Goal: Transaction & Acquisition: Purchase product/service

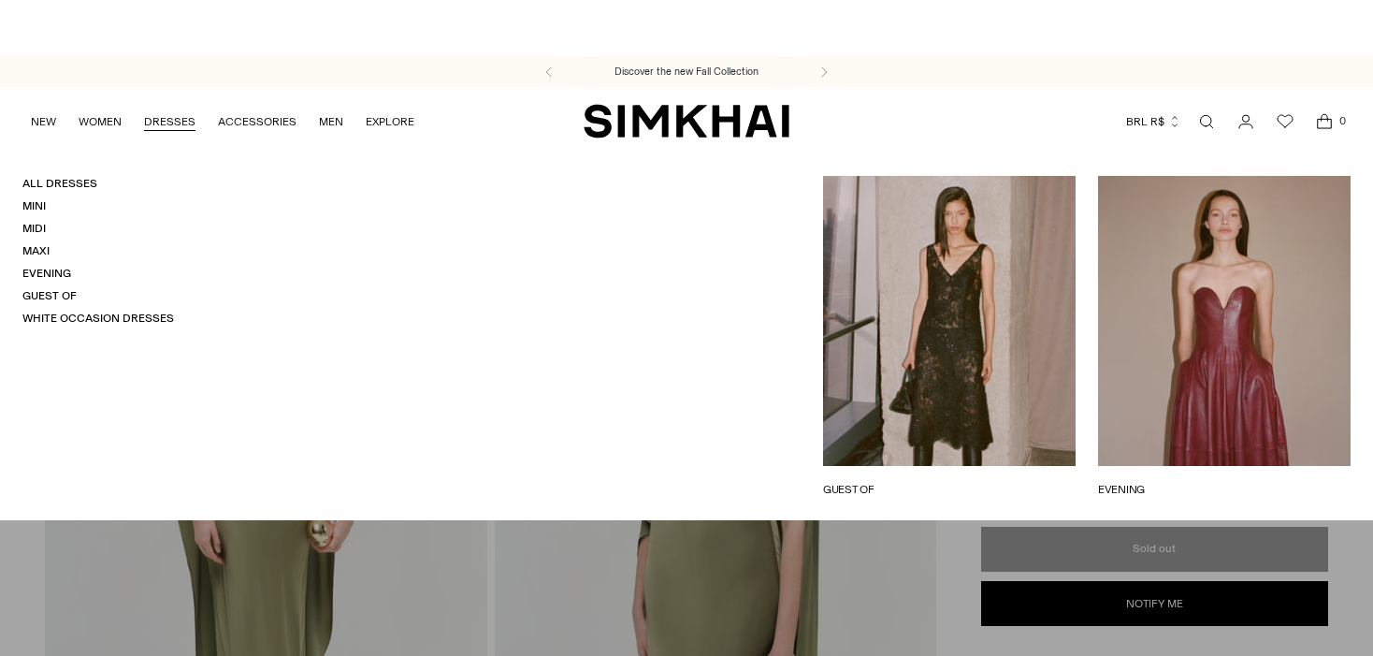
click at [1207, 481] on link "EVENING" at bounding box center [1224, 489] width 253 height 17
click at [1016, 481] on link "GUEST OF" at bounding box center [949, 489] width 253 height 17
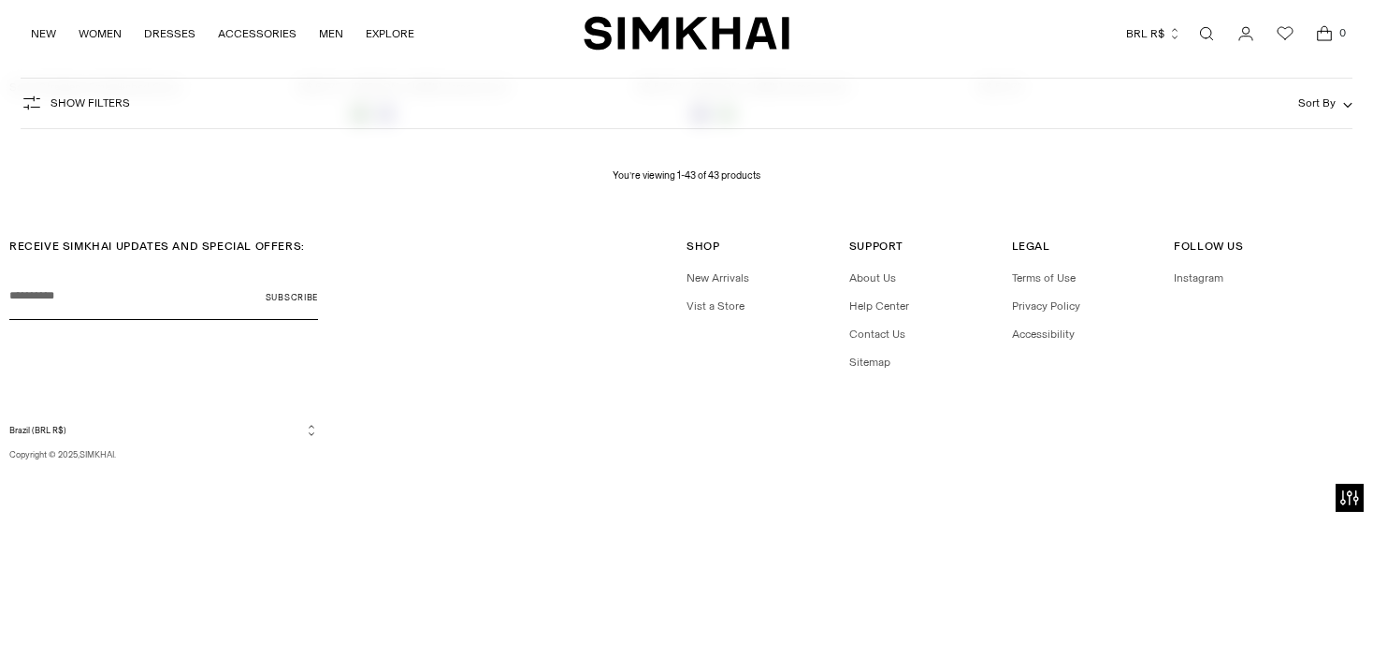
scroll to position [6698, 0]
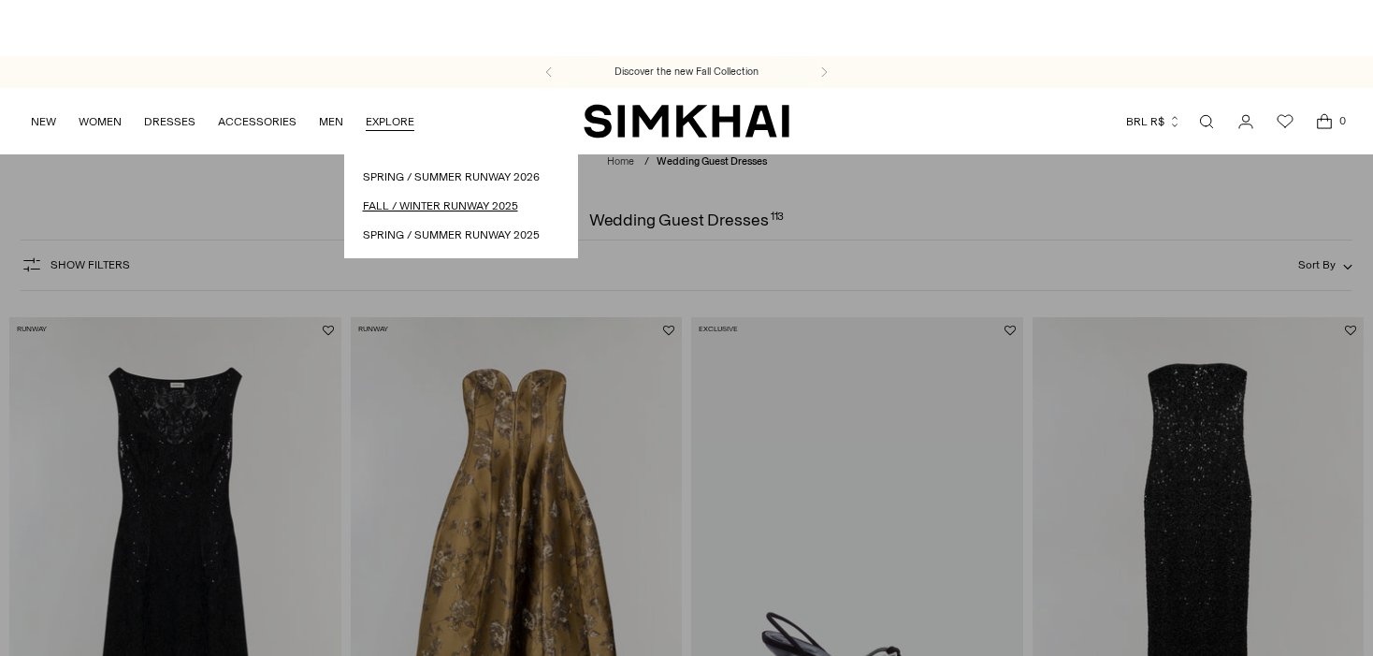
click at [412, 203] on link "Fall / Winter Runway 2025" at bounding box center [461, 206] width 196 height 18
